Goal: Task Accomplishment & Management: Manage account settings

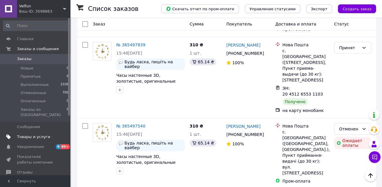
click at [45, 135] on span "Товары и услуги" at bounding box center [33, 137] width 33 height 5
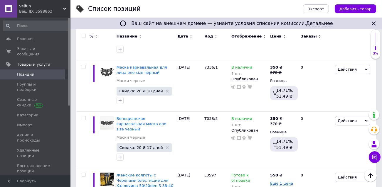
scroll to position [4327, 0]
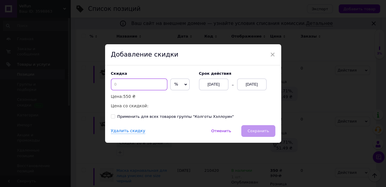
click at [123, 84] on input at bounding box center [139, 85] width 56 height 12
type input "5"
drag, startPoint x: 122, startPoint y: 85, endPoint x: 108, endPoint y: 84, distance: 13.8
click at [108, 84] on div "Скидка 5 % ₴ Цена: 550 ₴ Цена со скидкой: 522.50 ₴ Cрок действия 12.10.2025 12.…" at bounding box center [193, 96] width 176 height 60
click at [346, 106] on div "× Добавление скидки Скидка % ₴ Цена: 550 ₴ Цена со скидкой: Cрок действия 12.10…" at bounding box center [193, 93] width 386 height 187
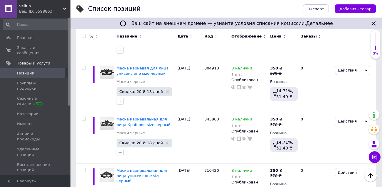
scroll to position [0, 0]
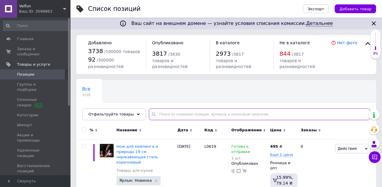
click at [172, 113] on input "text" at bounding box center [260, 115] width 222 height 12
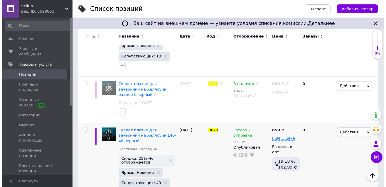
scroll to position [135, 0]
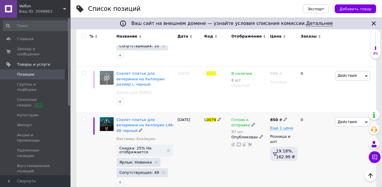
type input "0079"
click at [367, 121] on icon at bounding box center [366, 122] width 3 height 3
click at [308, 154] on li "Скидка" at bounding box center [328, 158] width 83 height 8
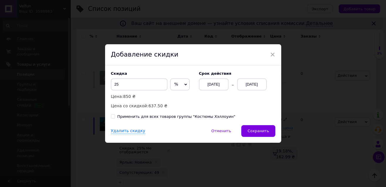
click at [113, 118] on input "Применить для всех товаров группы "Костюмы Хэллоуин"" at bounding box center [113, 117] width 4 height 4
checkbox input "true"
drag, startPoint x: 118, startPoint y: 86, endPoint x: 107, endPoint y: 88, distance: 11.5
click at [107, 88] on div "Скидка 25 % ₴ Цена: 850 ₴ Цена со скидкой: 637.50 ₴ Cрок действия 12.10.2025 12…" at bounding box center [193, 96] width 176 height 60
type input "10"
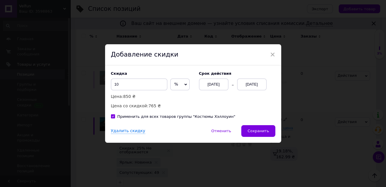
click at [250, 85] on div "12.10.2025" at bounding box center [251, 85] width 29 height 12
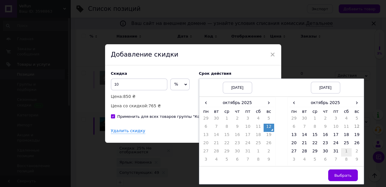
click at [345, 154] on td "1" at bounding box center [346, 153] width 11 height 8
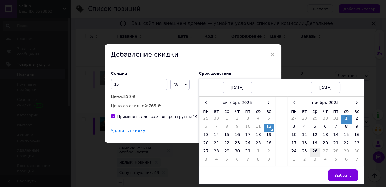
click at [312, 152] on td "26" at bounding box center [315, 153] width 11 height 8
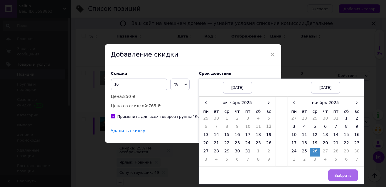
click at [346, 176] on span "Выбрать" at bounding box center [343, 176] width 17 height 4
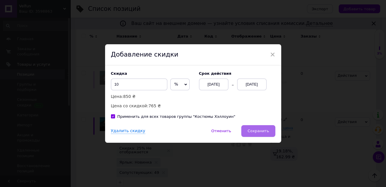
click at [256, 134] on button "Сохранить" at bounding box center [258, 131] width 34 height 12
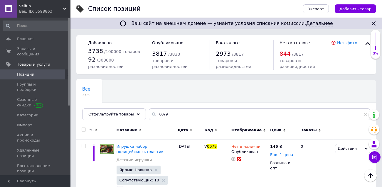
scroll to position [0, 0]
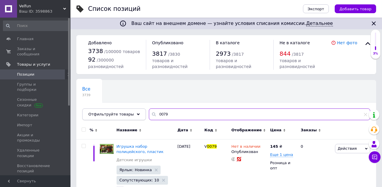
drag, startPoint x: 168, startPoint y: 112, endPoint x: 135, endPoint y: 112, distance: 33.8
click at [135, 112] on div "Отфильтруйте товары 0079" at bounding box center [226, 115] width 288 height 12
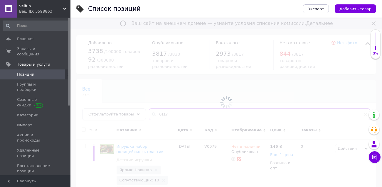
type input "0117"
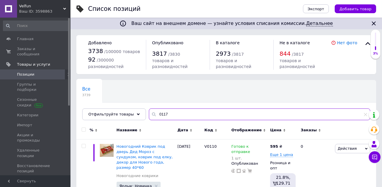
drag, startPoint x: 163, startPoint y: 114, endPoint x: 151, endPoint y: 110, distance: 12.8
click at [152, 111] on input "0117" at bounding box center [260, 115] width 222 height 12
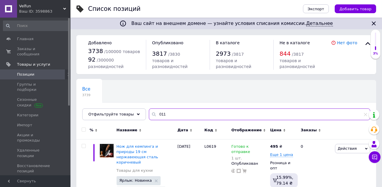
type input "0117"
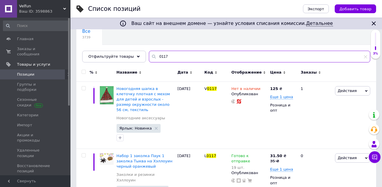
scroll to position [96, 0]
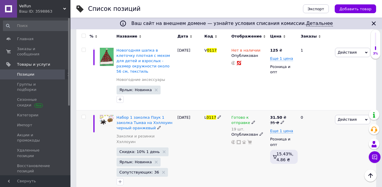
click at [366, 119] on icon at bounding box center [366, 120] width 3 height 3
click at [313, 152] on li "Скидка" at bounding box center [328, 156] width 83 height 8
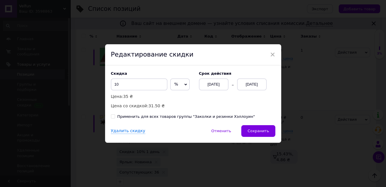
click at [111, 117] on input "Применить для всех товаров группы "Заколки и резинки Хэллоуин"" at bounding box center [113, 117] width 4 height 4
checkbox input "true"
click at [249, 86] on div "13.10.2025" at bounding box center [251, 85] width 29 height 12
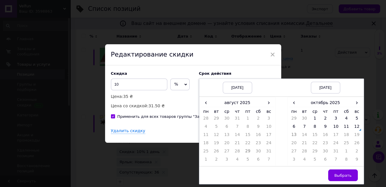
click at [324, 153] on td "30" at bounding box center [326, 153] width 11 height 8
click at [344, 142] on td "25" at bounding box center [346, 144] width 11 height 8
click at [342, 130] on td "11" at bounding box center [346, 128] width 11 height 8
click at [352, 124] on td "12" at bounding box center [357, 128] width 11 height 8
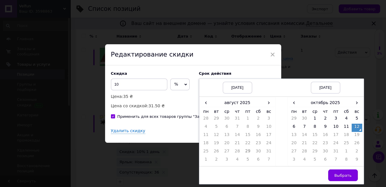
click at [353, 144] on td "26" at bounding box center [357, 144] width 11 height 8
click at [352, 142] on td "26" at bounding box center [357, 144] width 11 height 8
click at [338, 157] on td "7" at bounding box center [336, 161] width 11 height 8
click at [333, 63] on div "× Редактирование скидки Скидка 10 % ₴ Цена: 35 ₴ Цена со скидкой: 31.50 ₴ Cрок …" at bounding box center [193, 93] width 386 height 187
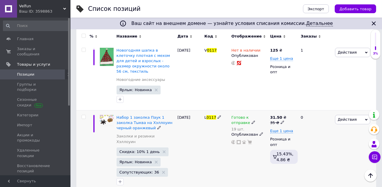
click at [365, 115] on span "Действия" at bounding box center [352, 119] width 35 height 9
click at [308, 152] on li "Скидка" at bounding box center [328, 156] width 83 height 8
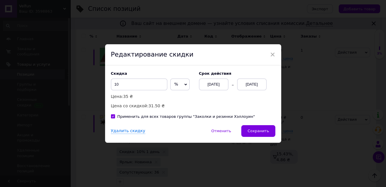
click at [254, 85] on div "13.10.2025" at bounding box center [251, 85] width 29 height 12
click at [339, 64] on div "× Редактирование скидки Скидка 10 % ₴ Цена: 35 ₴ Цена со скидкой: 31.50 ₴ Cрок …" at bounding box center [193, 93] width 386 height 187
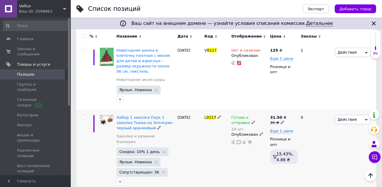
click at [365, 119] on icon at bounding box center [366, 120] width 3 height 3
click at [308, 152] on li "Скидка" at bounding box center [328, 156] width 83 height 8
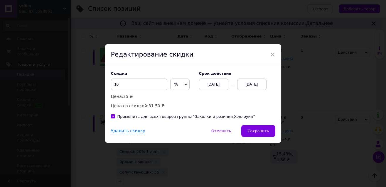
click at [111, 116] on input "Применить для всех товаров группы "Заколки и резинки Хэллоуин"" at bounding box center [113, 117] width 4 height 4
checkbox input "true"
click at [216, 83] on div "29.08.2025" at bounding box center [213, 85] width 29 height 12
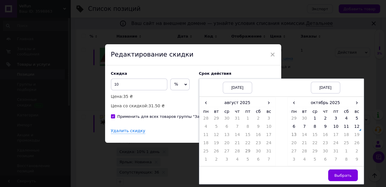
click at [330, 85] on div "13.10.2025" at bounding box center [325, 88] width 29 height 12
click at [347, 147] on td "25" at bounding box center [346, 144] width 11 height 8
click at [321, 151] on td "30" at bounding box center [326, 153] width 11 height 8
click at [358, 127] on td "12" at bounding box center [357, 128] width 11 height 8
click at [342, 174] on span "Выбрать" at bounding box center [343, 176] width 17 height 4
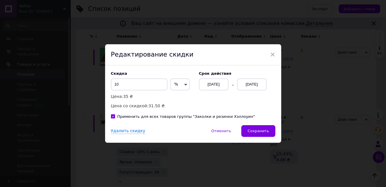
click at [248, 130] on button "Сохранить" at bounding box center [258, 131] width 34 height 12
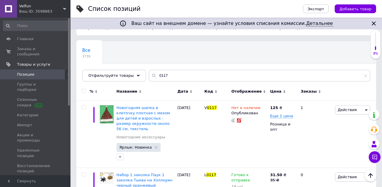
scroll to position [0, 0]
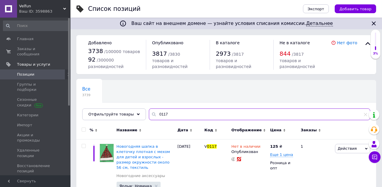
drag, startPoint x: 166, startPoint y: 116, endPoint x: 127, endPoint y: 104, distance: 40.9
click at [131, 110] on div "Отфильтруйте товары 0117" at bounding box center [226, 115] width 288 height 12
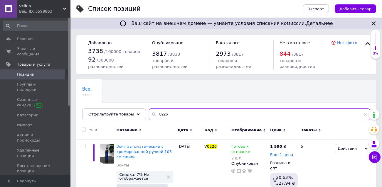
scroll to position [105, 0]
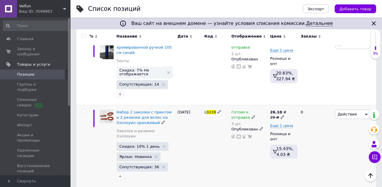
click at [367, 115] on div "Действия Редактировать Поднять в начало группы Копировать Скидка Подарок Сопутс…" at bounding box center [352, 114] width 35 height 9
click at [306, 148] on li "Скидка" at bounding box center [328, 150] width 83 height 8
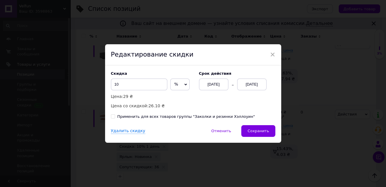
click at [253, 87] on div "12.10.2025" at bounding box center [251, 85] width 29 height 12
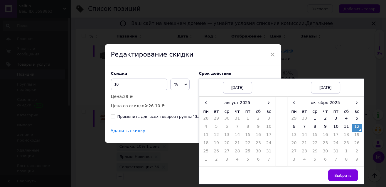
click at [338, 149] on td "31" at bounding box center [336, 153] width 11 height 8
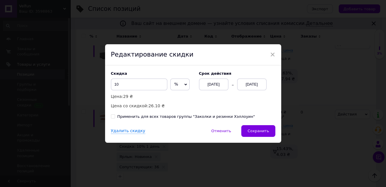
click at [375, 87] on div "× Редактирование скидки Скидка 10 % ₴ Цена: 29 ₴ Цена со скидкой: 26.10 ₴ Cрок …" at bounding box center [193, 93] width 386 height 187
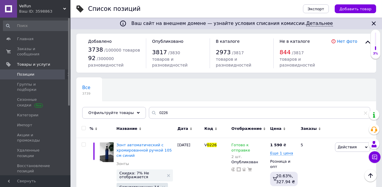
scroll to position [0, 0]
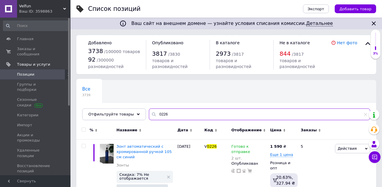
drag, startPoint x: 164, startPoint y: 114, endPoint x: 144, endPoint y: 113, distance: 20.0
click at [149, 113] on div "0226" at bounding box center [260, 115] width 222 height 12
type input "0144"
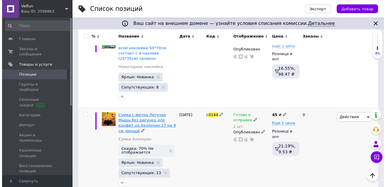
scroll to position [110, 0]
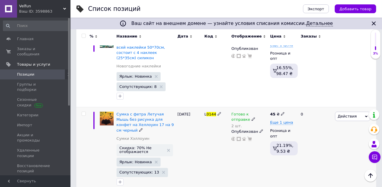
click at [366, 116] on icon at bounding box center [366, 117] width 3 height 2
click at [306, 149] on li "Скидка" at bounding box center [328, 153] width 83 height 8
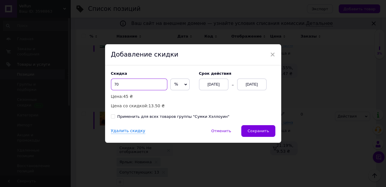
drag, startPoint x: 130, startPoint y: 82, endPoint x: 101, endPoint y: 90, distance: 30.4
click at [102, 90] on div "× Добавление скидки Скидка 70 % ₴ Цена: 45 ₴ Цена со скидкой: 13.50 ₴ Cрок дейс…" at bounding box center [193, 93] width 386 height 187
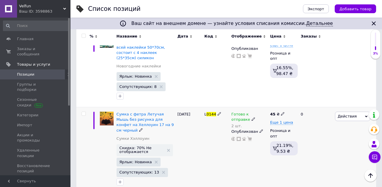
click at [349, 114] on span "Действия" at bounding box center [347, 116] width 19 height 4
click at [306, 149] on li "Скидка" at bounding box center [328, 153] width 83 height 8
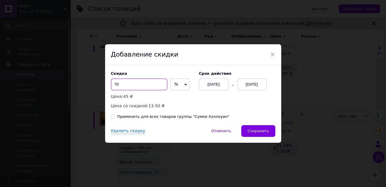
click at [117, 82] on input "70" at bounding box center [139, 85] width 56 height 12
type input "7"
type input "1"
type input "12"
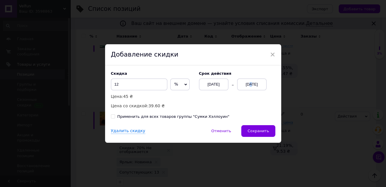
click at [246, 85] on div "12.10.2025" at bounding box center [251, 85] width 29 height 12
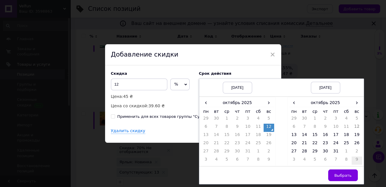
click at [352, 162] on td "9" at bounding box center [357, 161] width 11 height 8
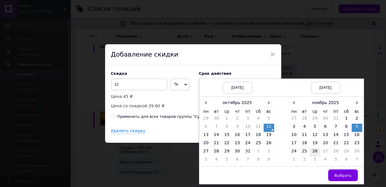
click at [314, 151] on td "26" at bounding box center [315, 153] width 11 height 8
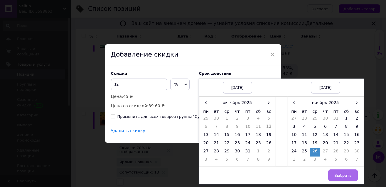
click at [343, 178] on button "Выбрать" at bounding box center [343, 176] width 30 height 12
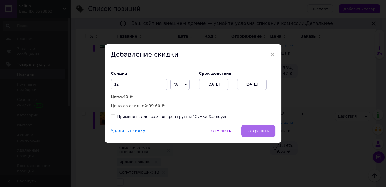
click at [256, 133] on span "Сохранить" at bounding box center [258, 131] width 21 height 4
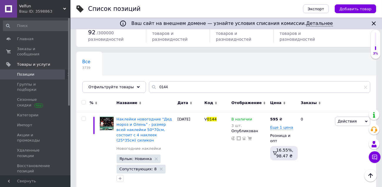
scroll to position [0, 0]
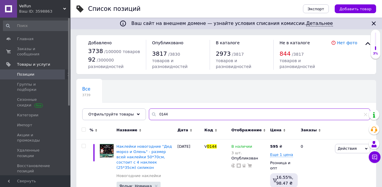
drag, startPoint x: 168, startPoint y: 116, endPoint x: 143, endPoint y: 112, distance: 25.6
click at [149, 112] on input "0144" at bounding box center [260, 115] width 222 height 12
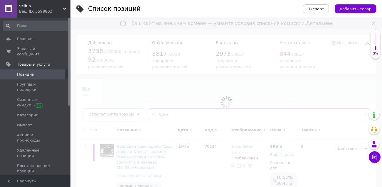
type input "0375"
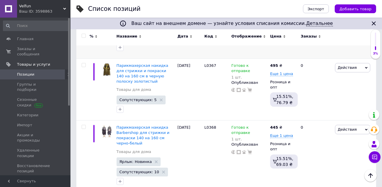
scroll to position [53, 0]
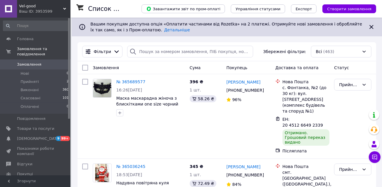
click at [24, 16] on div "Vel-good Ваш ID: 3953599" at bounding box center [43, 9] width 53 height 18
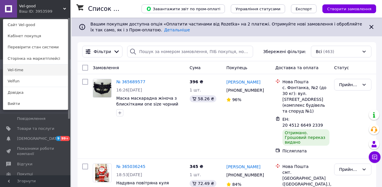
click at [22, 68] on link "Vel-time" at bounding box center [35, 70] width 65 height 11
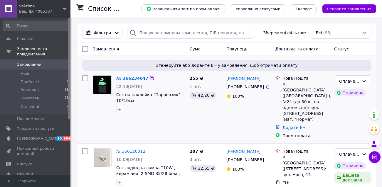
click at [139, 78] on link "№ 366234047" at bounding box center [132, 78] width 32 height 5
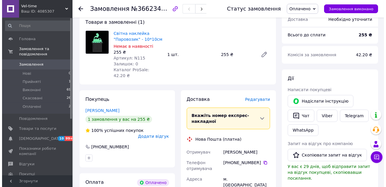
scroll to position [53, 0]
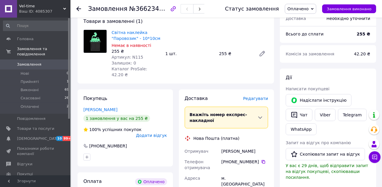
click at [255, 96] on span "Редагувати" at bounding box center [255, 98] width 25 height 5
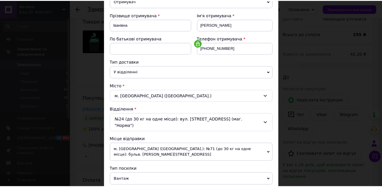
scroll to position [200, 0]
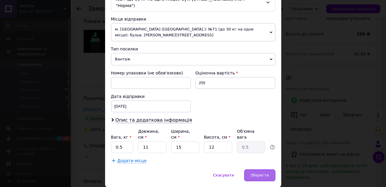
click at [264, 173] on span "Зберегти" at bounding box center [260, 175] width 19 height 4
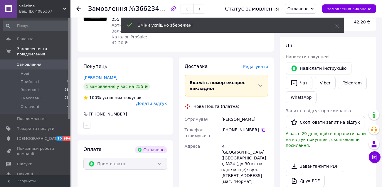
scroll to position [187, 0]
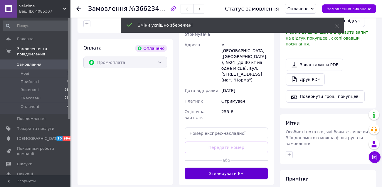
click at [226, 168] on button "Згенерувати ЕН" at bounding box center [227, 174] width 84 height 12
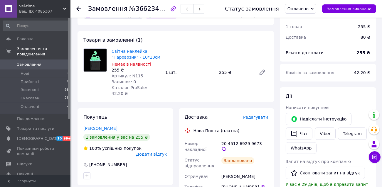
scroll to position [53, 0]
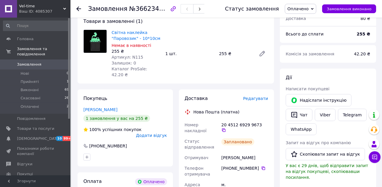
click at [30, 16] on div "Vel-time Ваш ID: 4085307" at bounding box center [43, 9] width 53 height 18
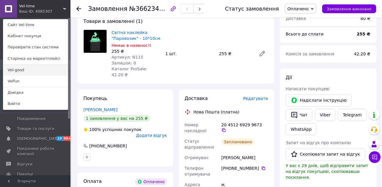
click at [21, 71] on link "Vel-good" at bounding box center [35, 70] width 65 height 11
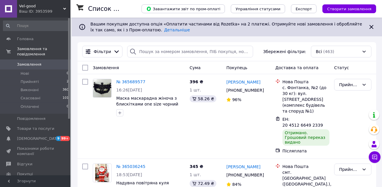
click at [40, 11] on div "Ваш ID: 3953599" at bounding box center [44, 11] width 51 height 5
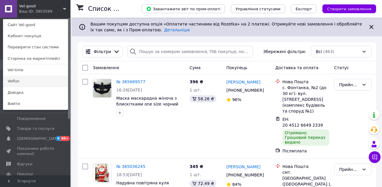
click at [31, 82] on link "Velfun" at bounding box center [35, 81] width 65 height 11
